Goal: Task Accomplishment & Management: Use online tool/utility

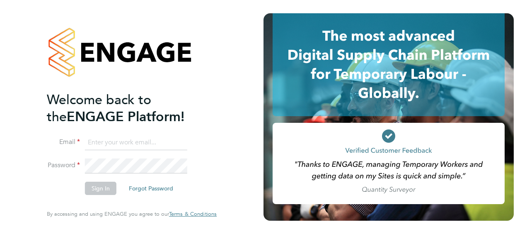
type input "Jamie.Hurren@vistry.co.uk"
drag, startPoint x: 99, startPoint y: 189, endPoint x: 112, endPoint y: 183, distance: 15.0
click at [99, 189] on button "Sign In" at bounding box center [100, 187] width 31 height 13
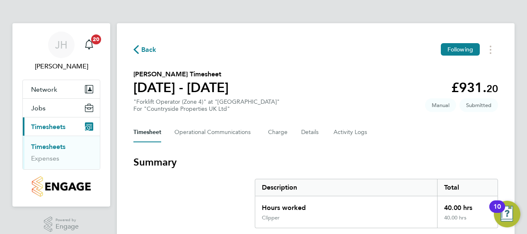
click at [46, 145] on link "Timesheets" at bounding box center [48, 146] width 34 height 8
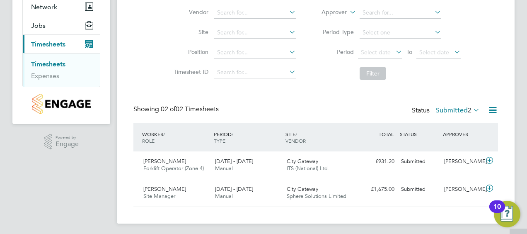
scroll to position [85, 0]
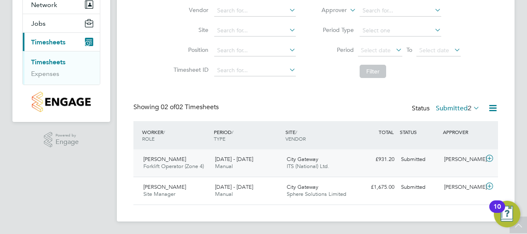
click at [176, 161] on div "[PERSON_NAME] Forklift Operator (Zone 4) [DATE] - [DATE]" at bounding box center [176, 162] width 72 height 21
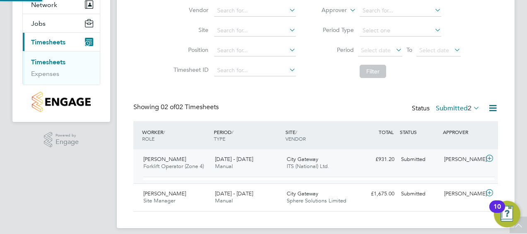
scroll to position [14, 81]
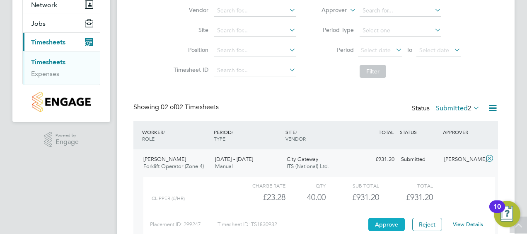
click at [389, 223] on button "Approve" at bounding box center [386, 223] width 36 height 13
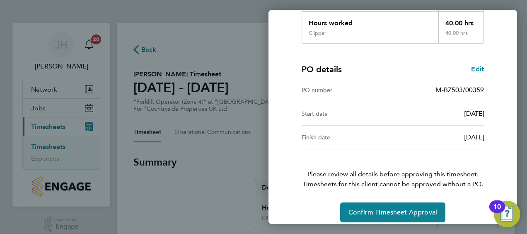
scroll to position [162, 0]
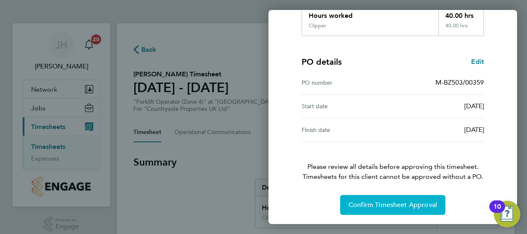
click at [384, 200] on span "Confirm Timesheet Approval" at bounding box center [392, 204] width 89 height 8
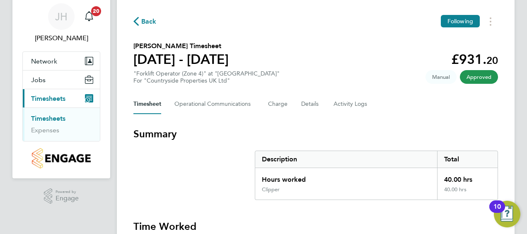
scroll to position [41, 0]
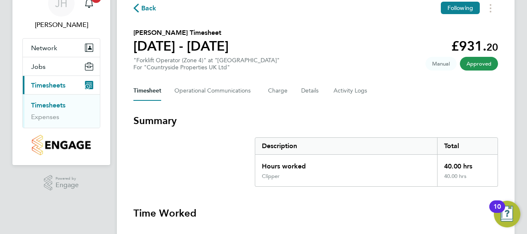
click at [50, 104] on link "Timesheets" at bounding box center [48, 105] width 34 height 8
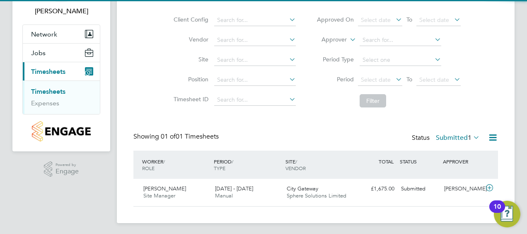
scroll to position [57, 0]
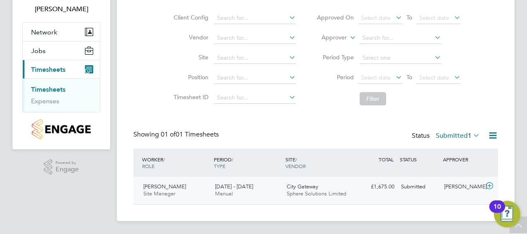
click at [158, 190] on span "Site Manager" at bounding box center [159, 193] width 32 height 7
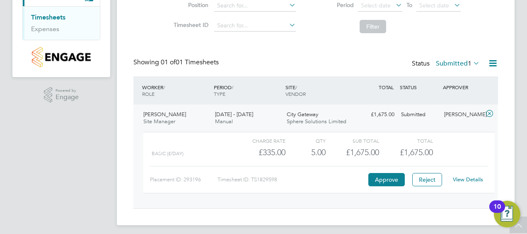
scroll to position [133, 0]
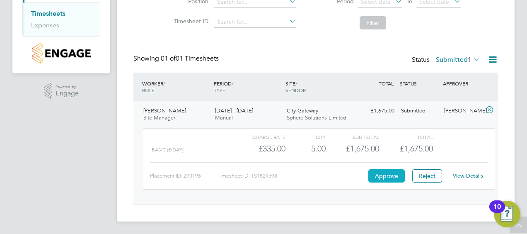
click at [391, 174] on button "Approve" at bounding box center [386, 175] width 36 height 13
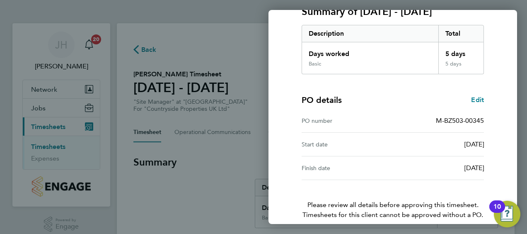
scroll to position [162, 0]
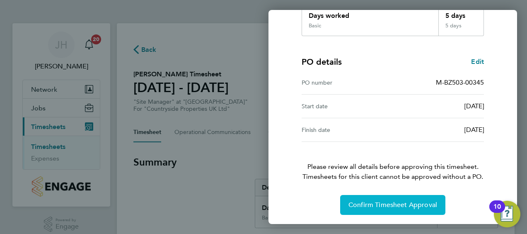
drag, startPoint x: 389, startPoint y: 203, endPoint x: 375, endPoint y: 195, distance: 15.2
click at [388, 203] on span "Confirm Timesheet Approval" at bounding box center [392, 204] width 89 height 8
